Goal: Information Seeking & Learning: Learn about a topic

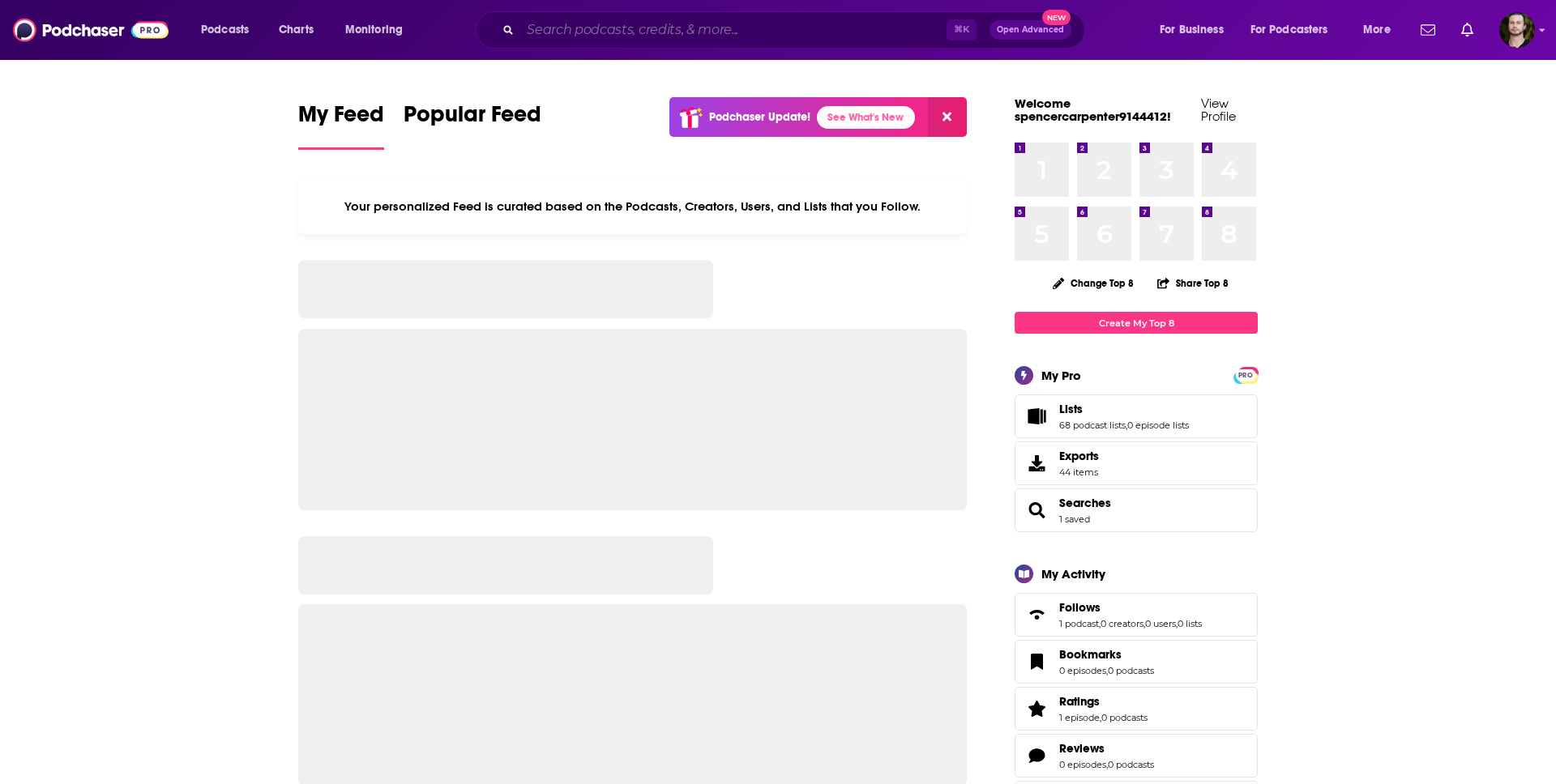
click at [675, 35] on input "Search podcasts, credits, & more..." at bounding box center [733, 29] width 426 height 26
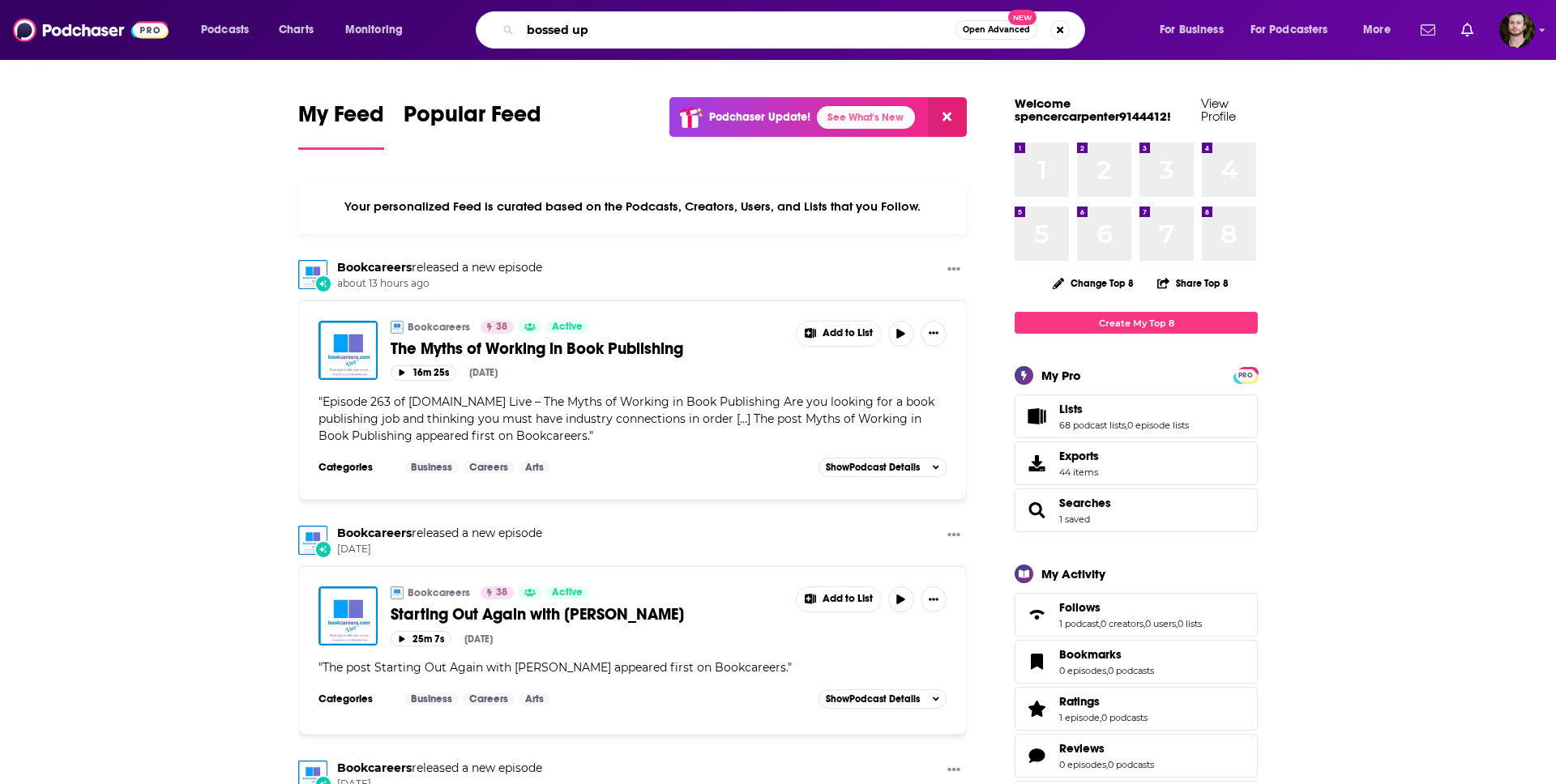
type input "bossed up"
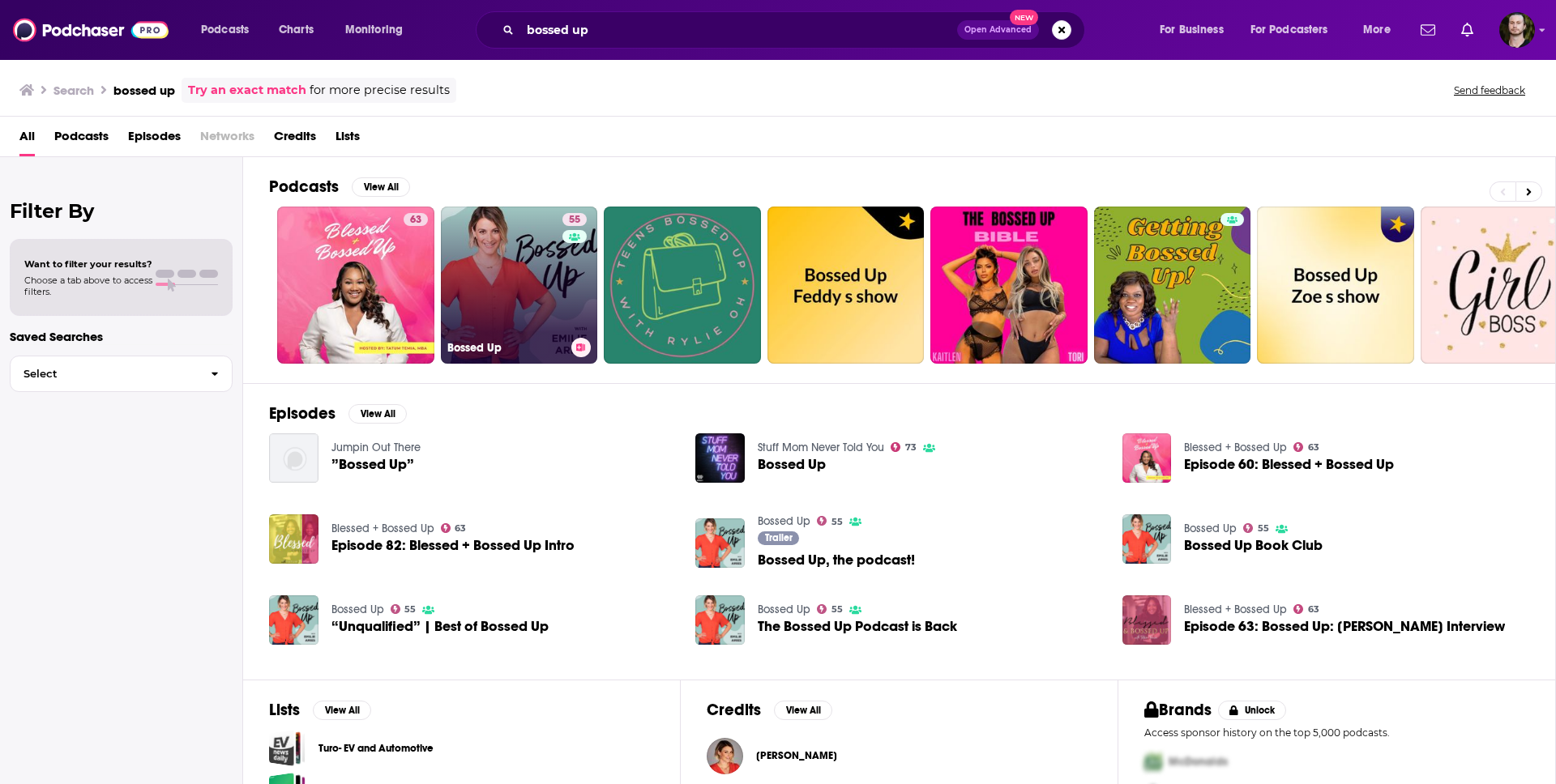
click at [547, 283] on link "55 Bossed Up" at bounding box center [519, 285] width 157 height 157
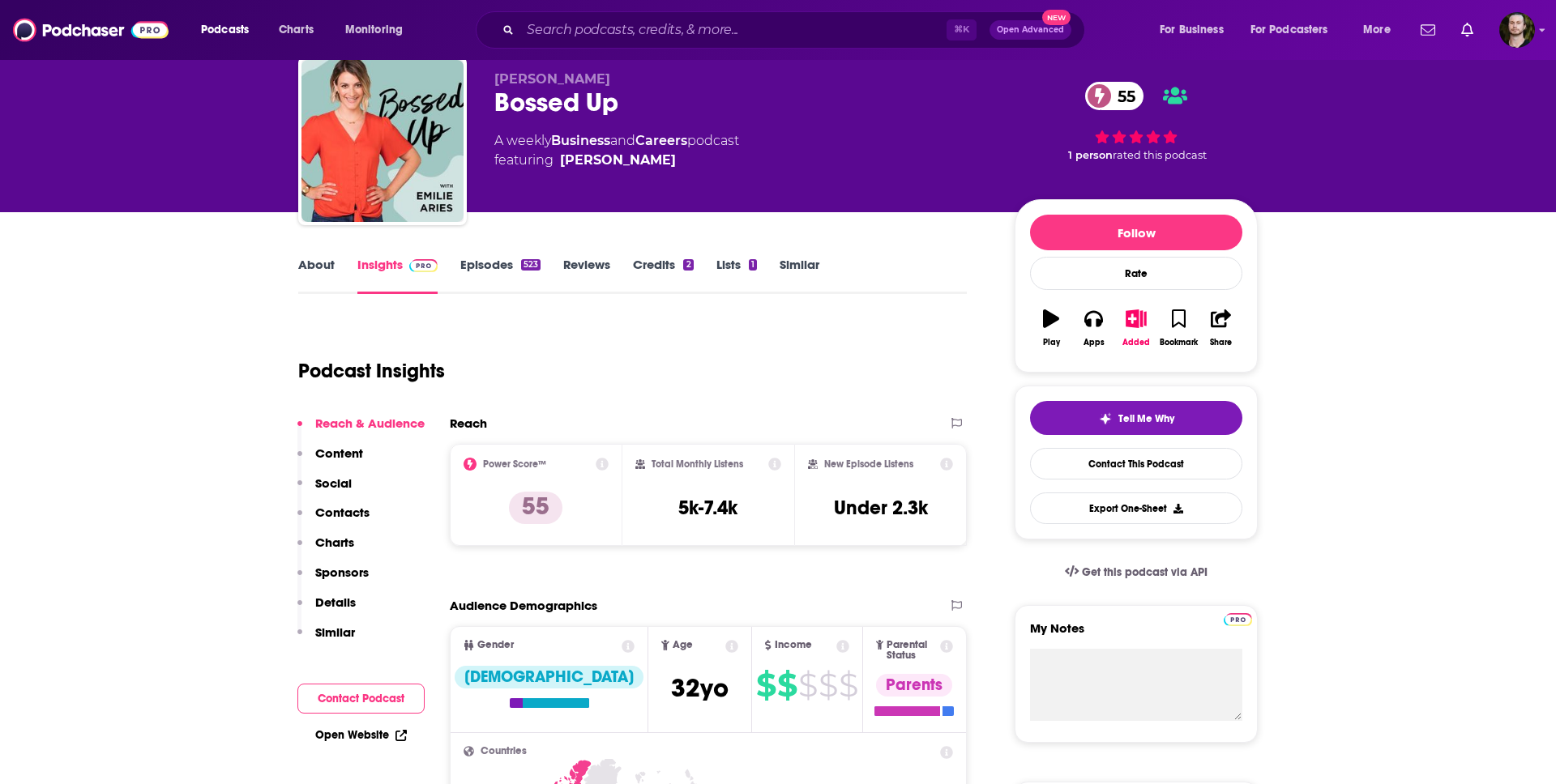
scroll to position [68, 0]
